Goal: Complete application form: Complete application form

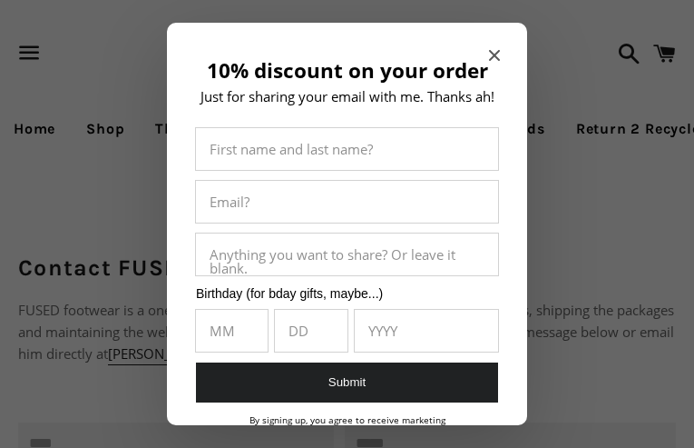
type input "**********"
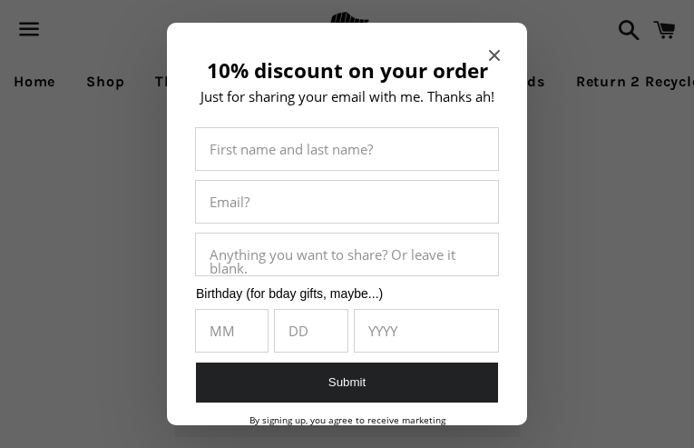
type input "**********"
type input "*********"
type input "**********"
